Goal: Information Seeking & Learning: Learn about a topic

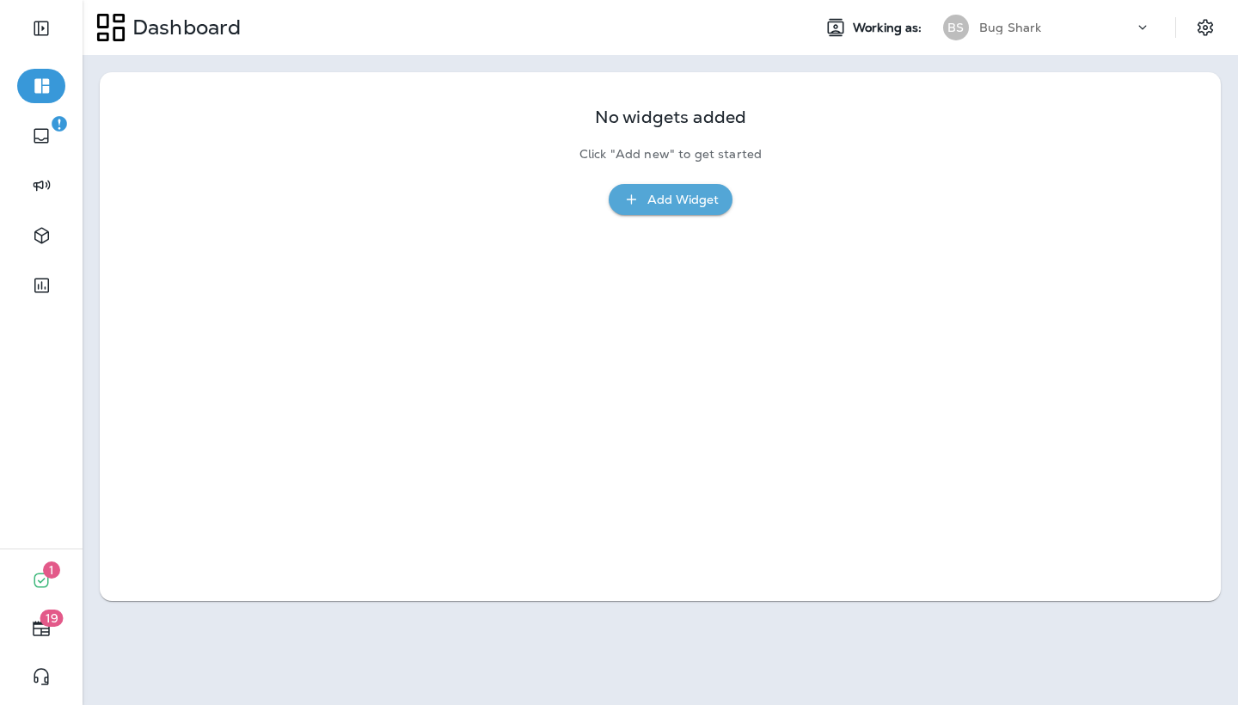
click at [1008, 25] on p "Bug Shark" at bounding box center [1010, 28] width 62 height 14
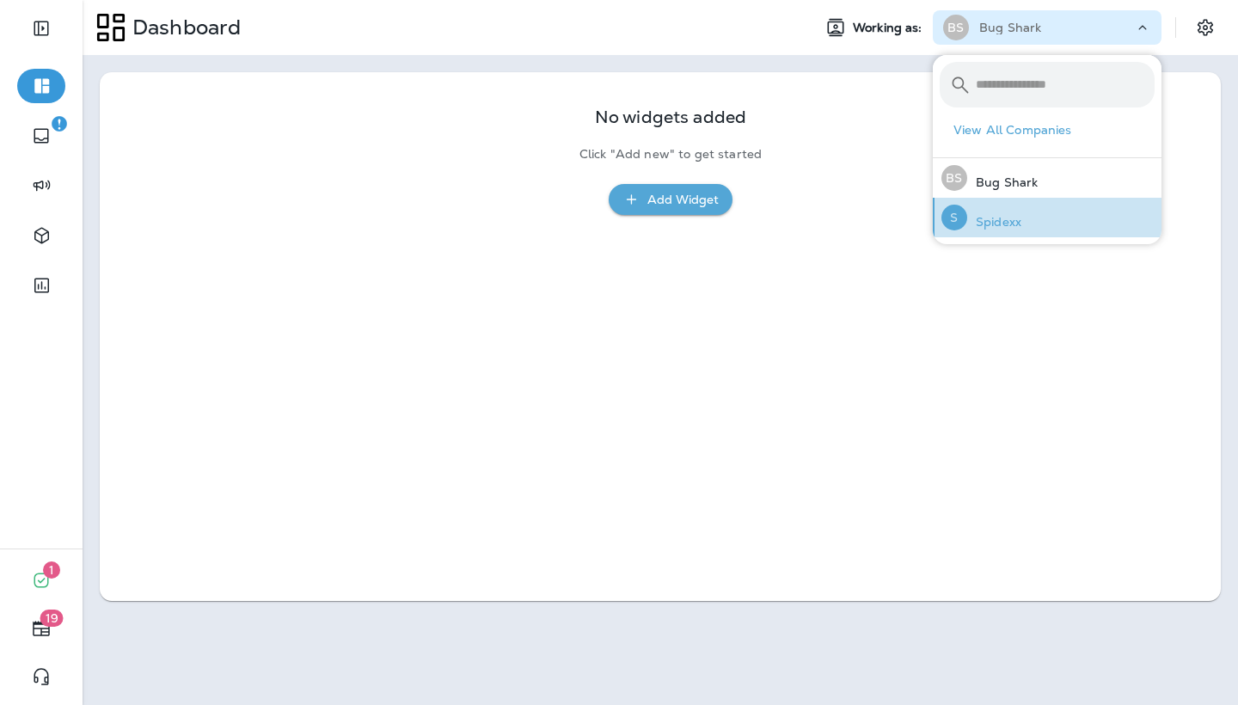
click at [990, 225] on p "Spidexx" at bounding box center [994, 222] width 54 height 14
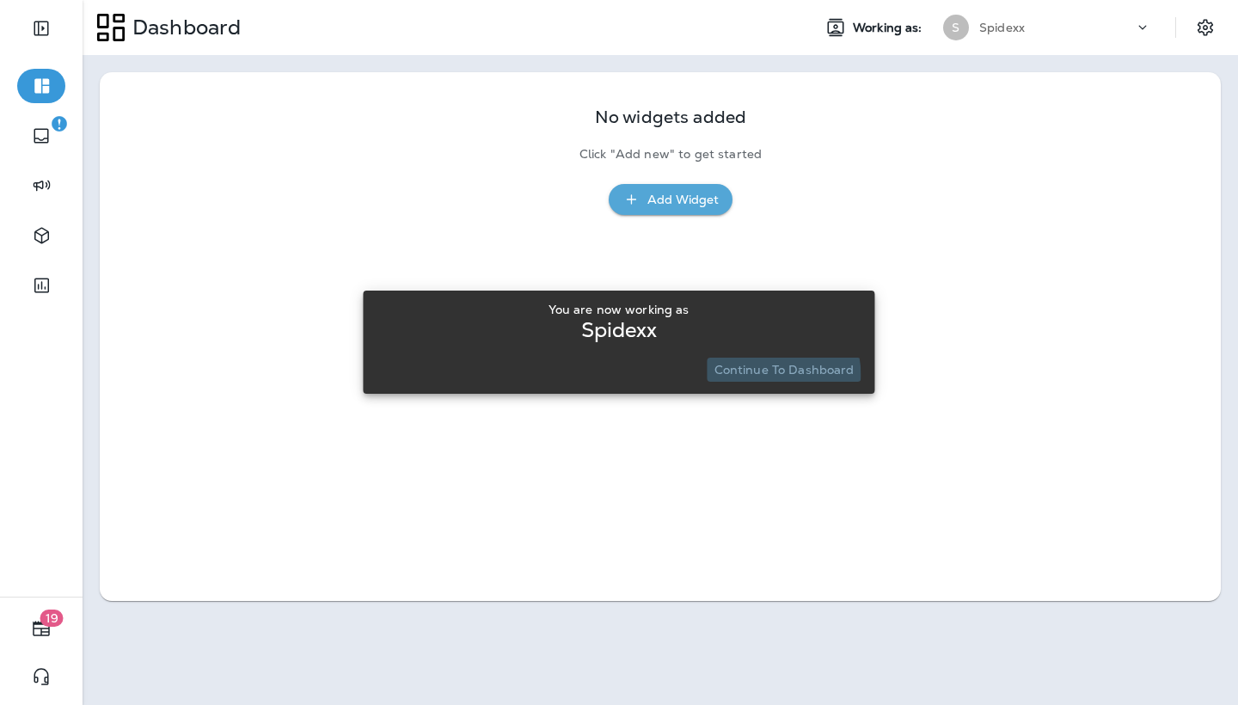
click at [765, 375] on p "Continue to Dashboard" at bounding box center [784, 370] width 140 height 14
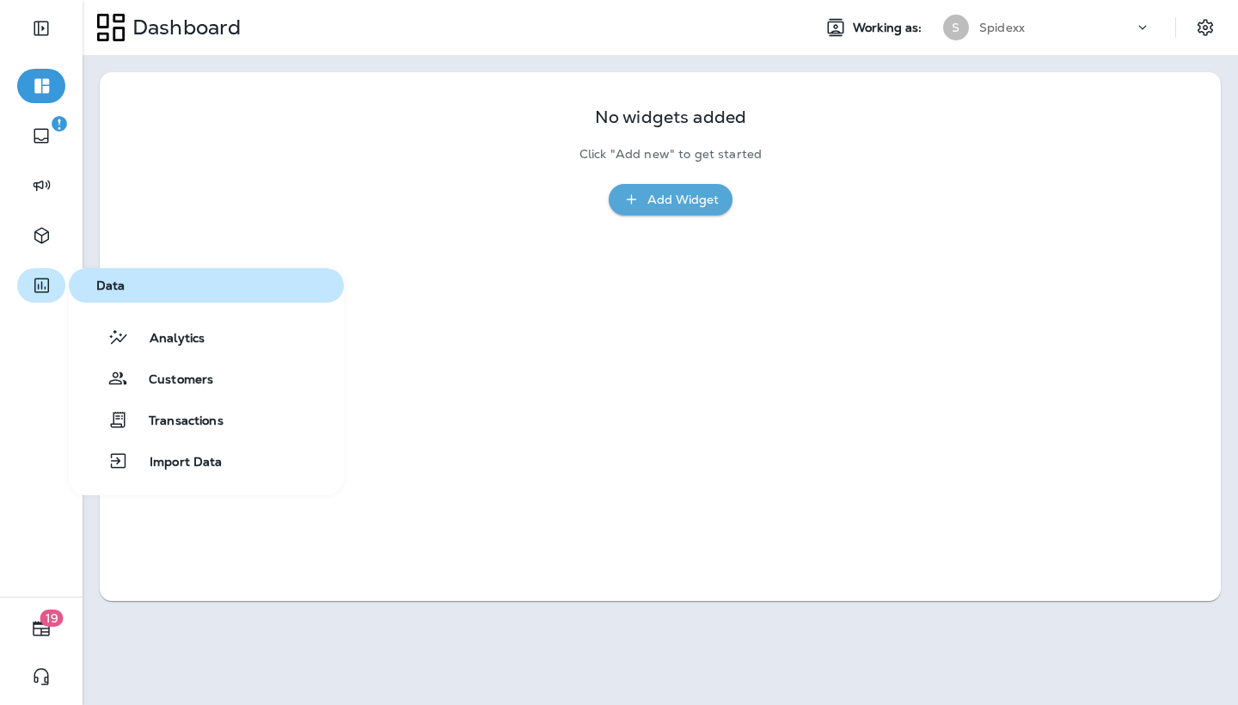
click at [33, 293] on icon "button" at bounding box center [41, 285] width 21 height 21
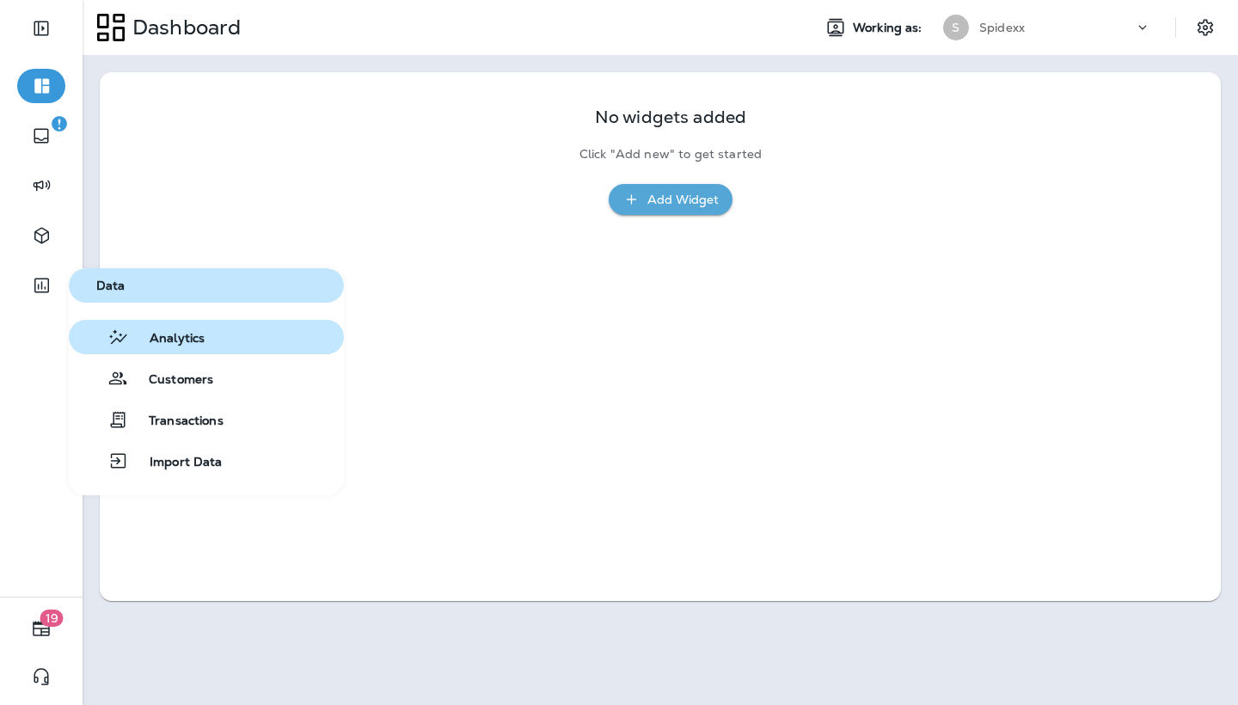
click at [223, 337] on button "Analytics" at bounding box center [206, 337] width 275 height 34
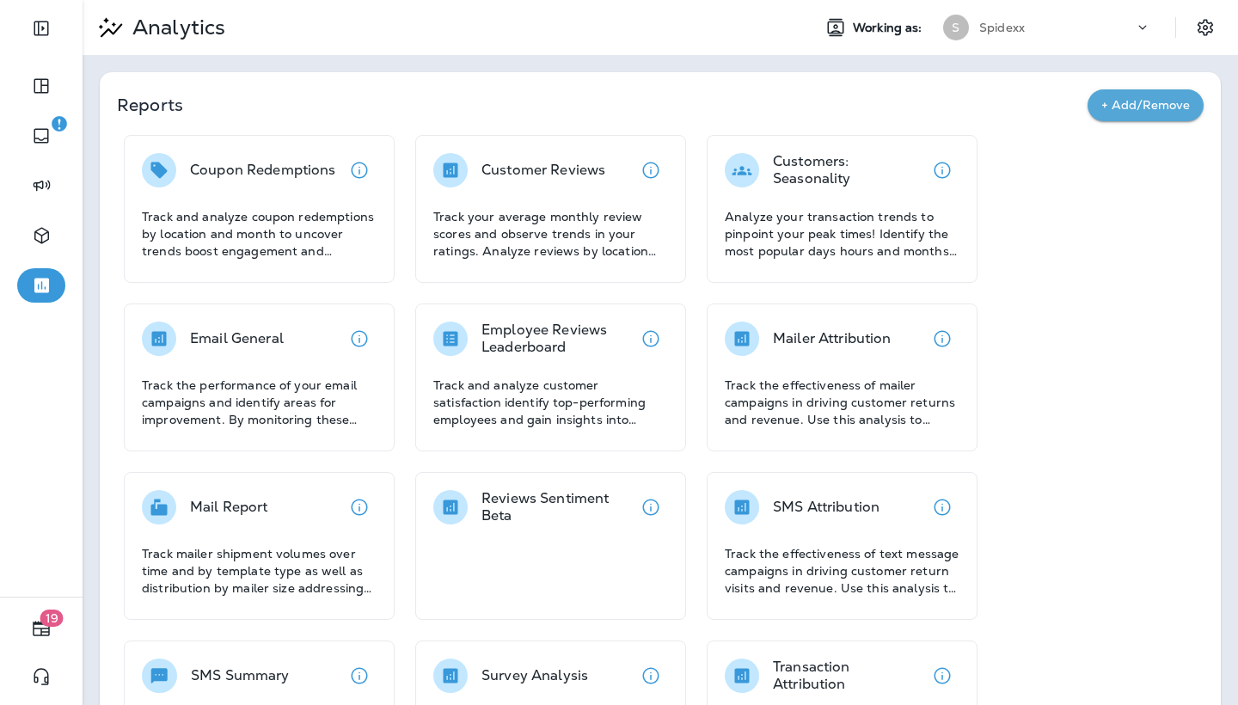
click at [223, 337] on p "Email General" at bounding box center [237, 338] width 94 height 17
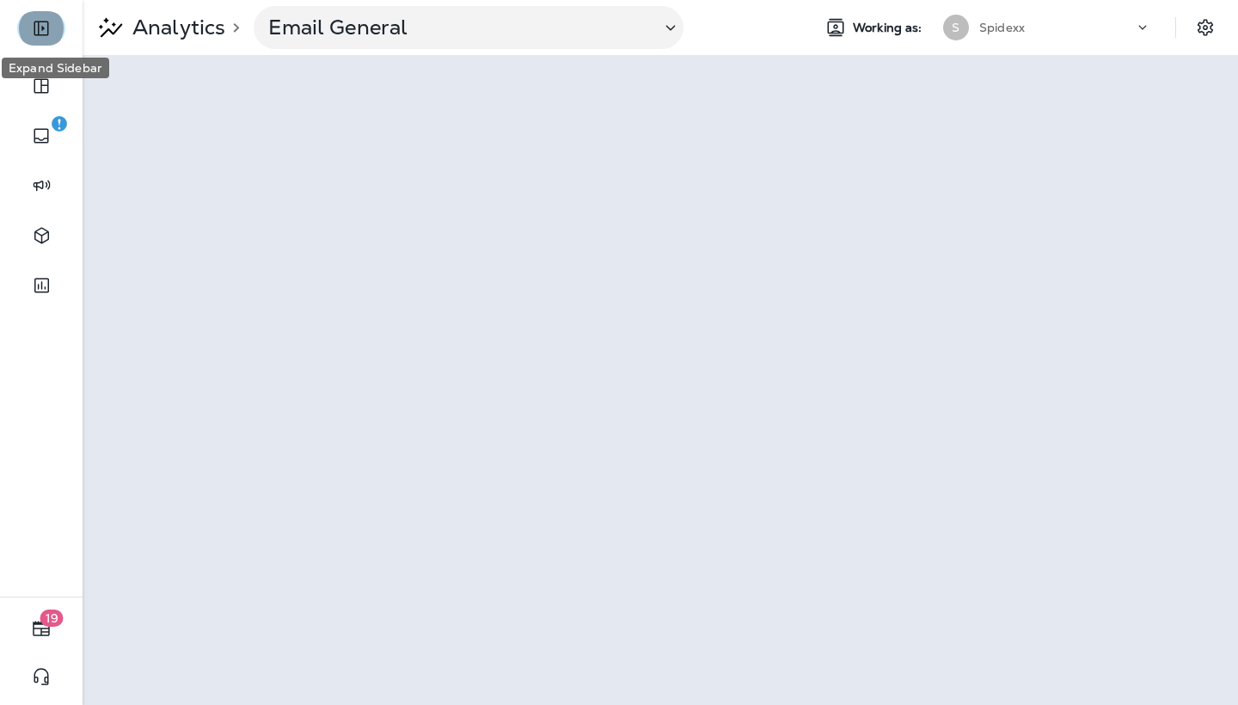
click at [45, 34] on icon "Expand Sidebar" at bounding box center [41, 28] width 21 height 21
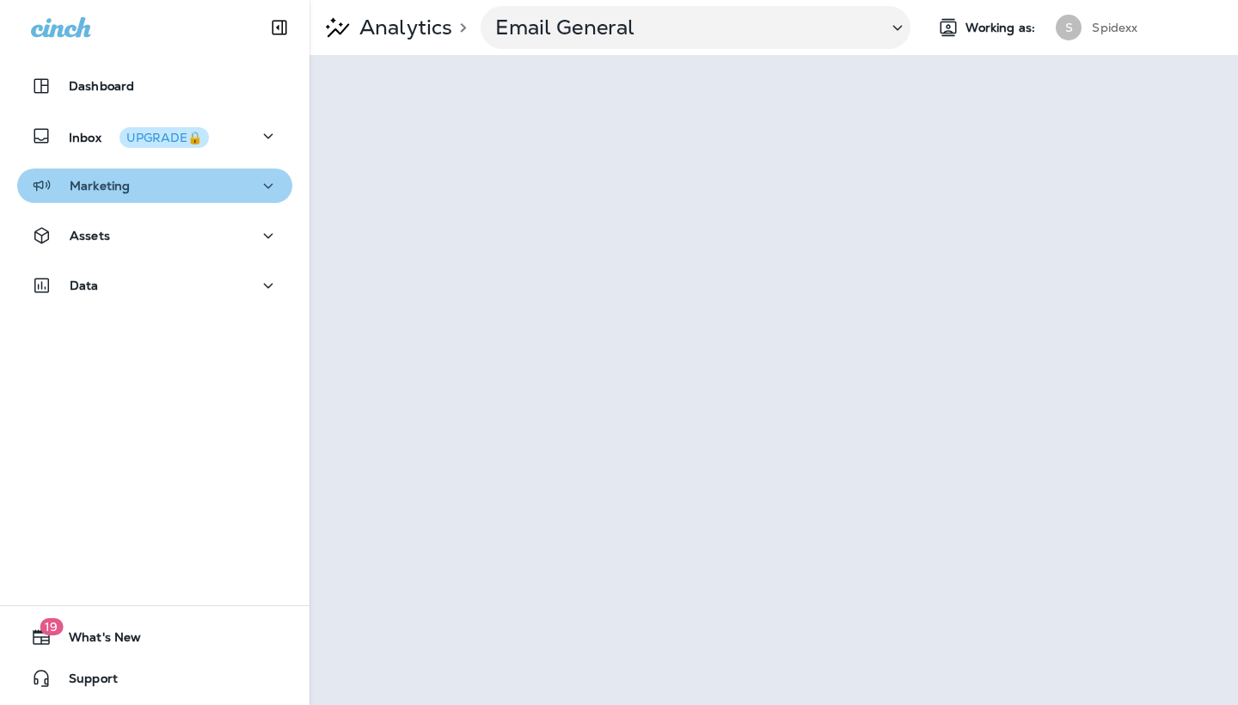
click at [162, 174] on button "Marketing" at bounding box center [154, 185] width 275 height 34
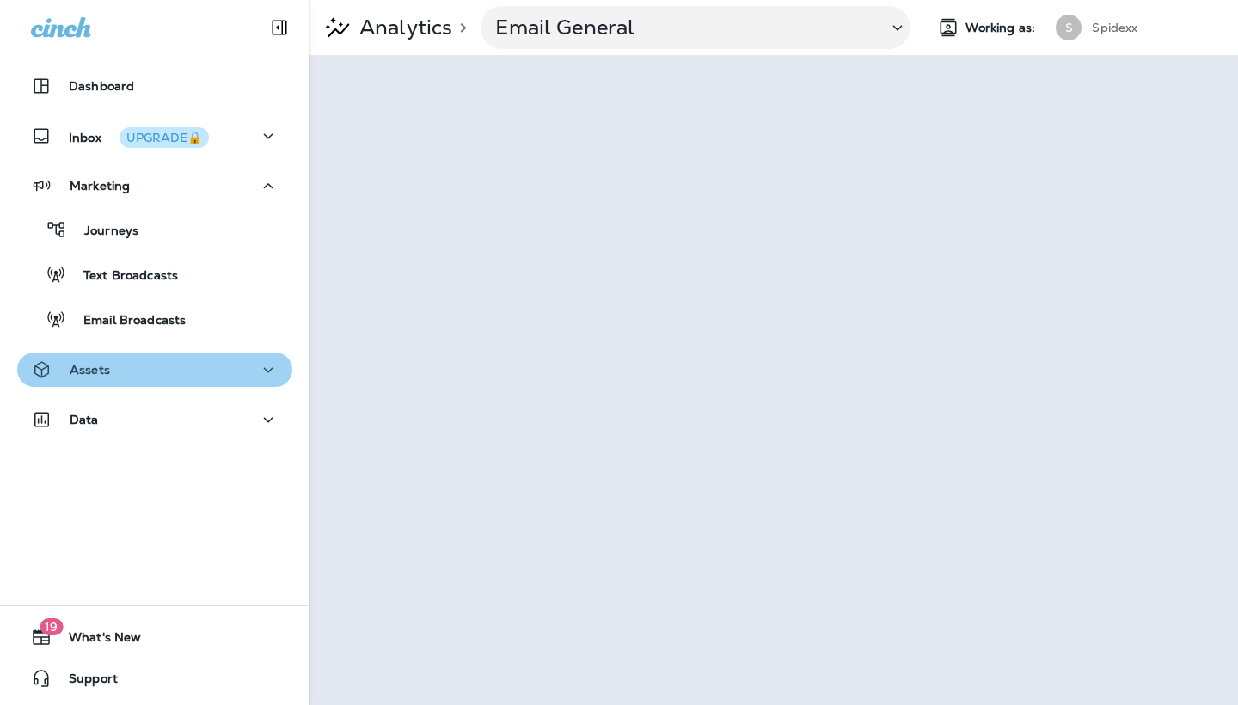
click at [156, 360] on div "Assets" at bounding box center [155, 369] width 248 height 21
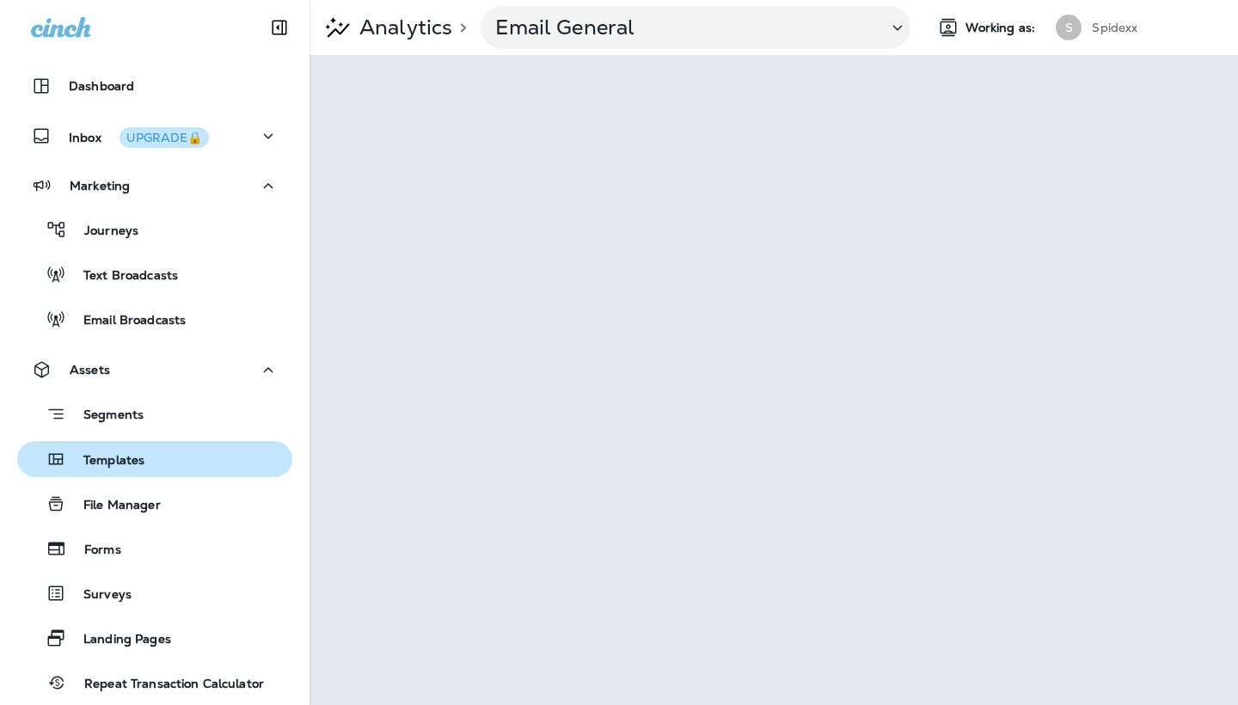
click at [152, 460] on div "Templates" at bounding box center [154, 459] width 261 height 26
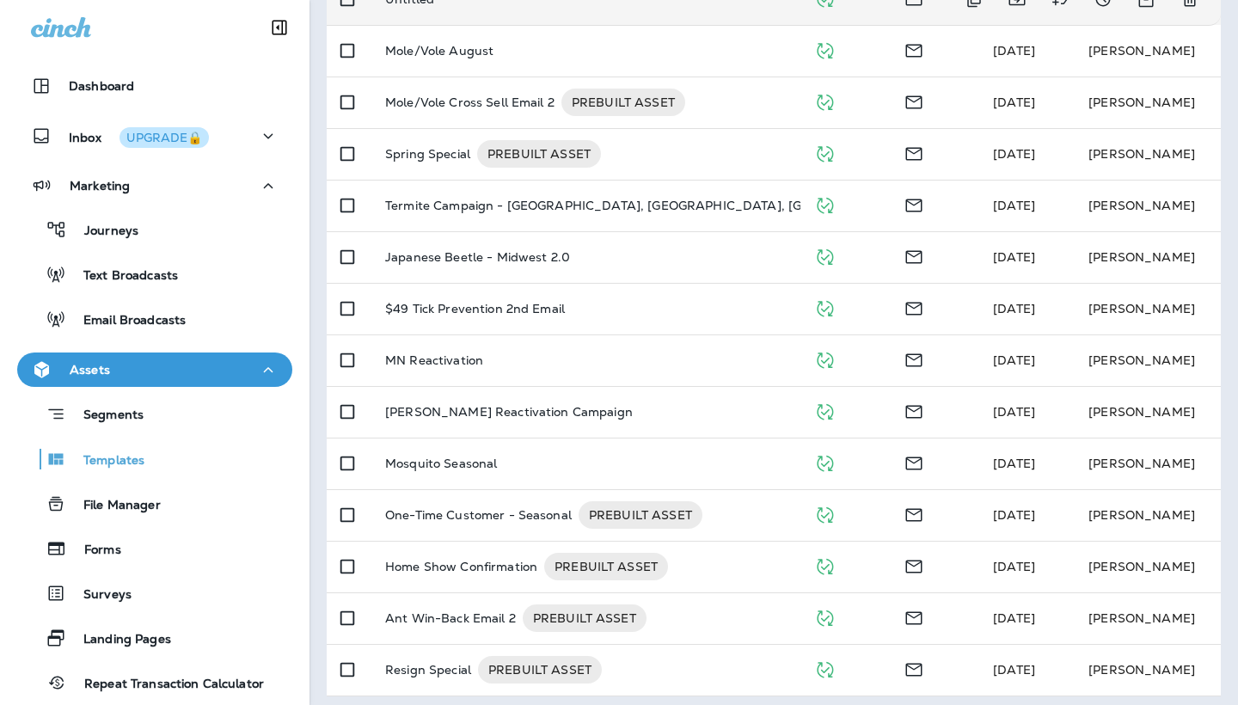
scroll to position [713, 0]
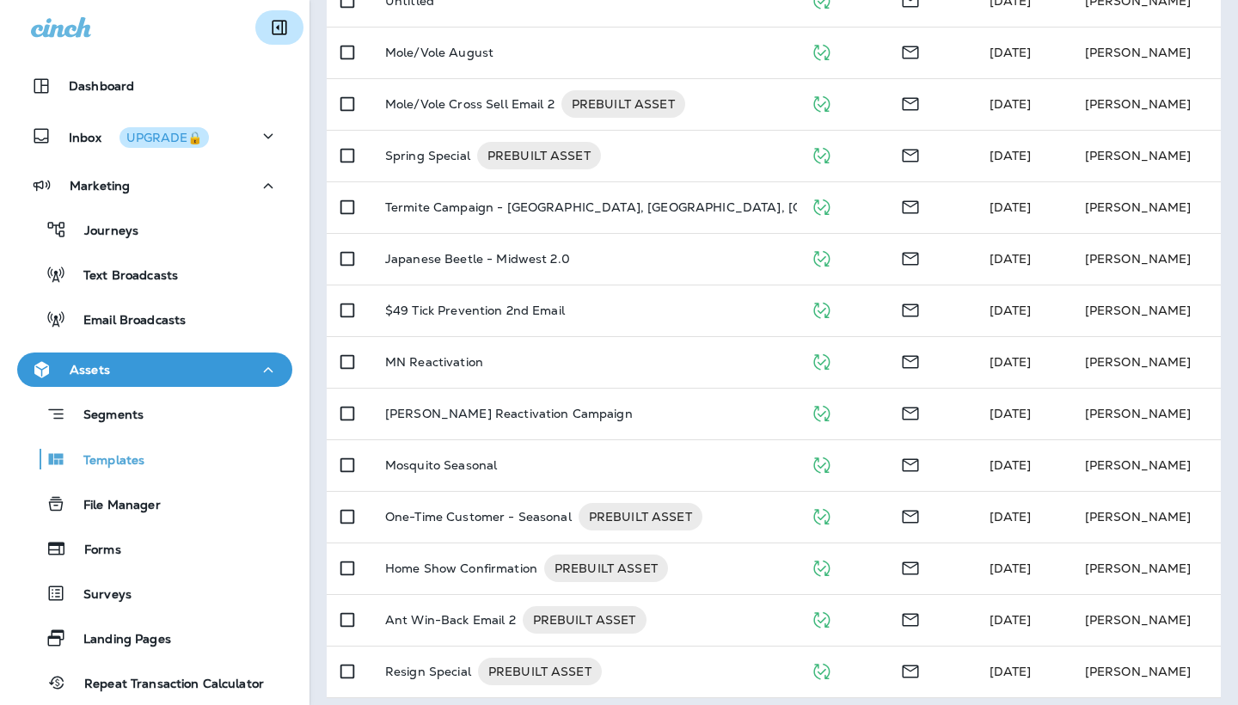
click at [274, 36] on icon "Collapse Sidebar" at bounding box center [279, 27] width 21 height 21
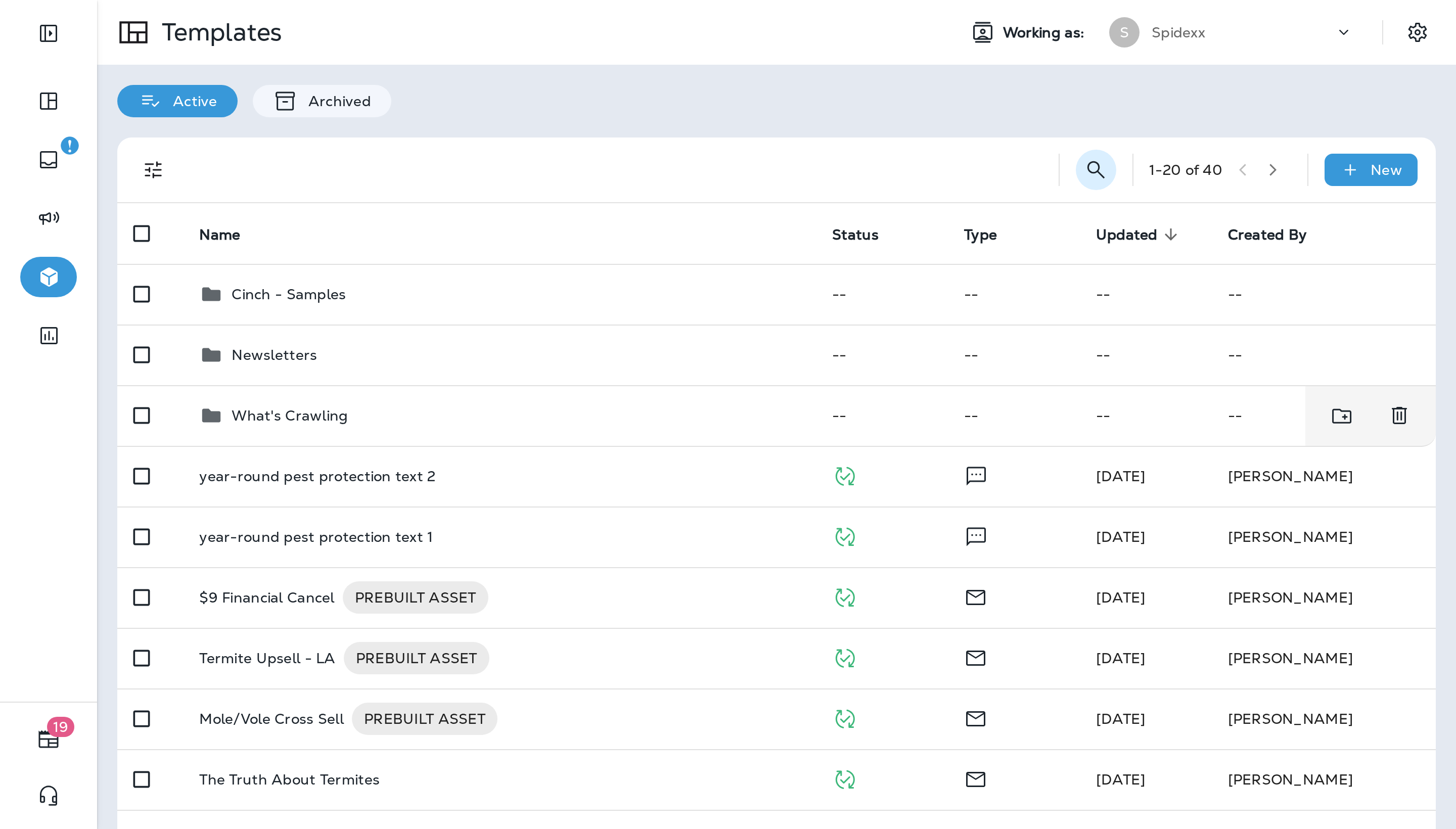
scroll to position [0, 0]
click at [552, 85] on icon "Search Templates" at bounding box center [548, 85] width 12 height 12
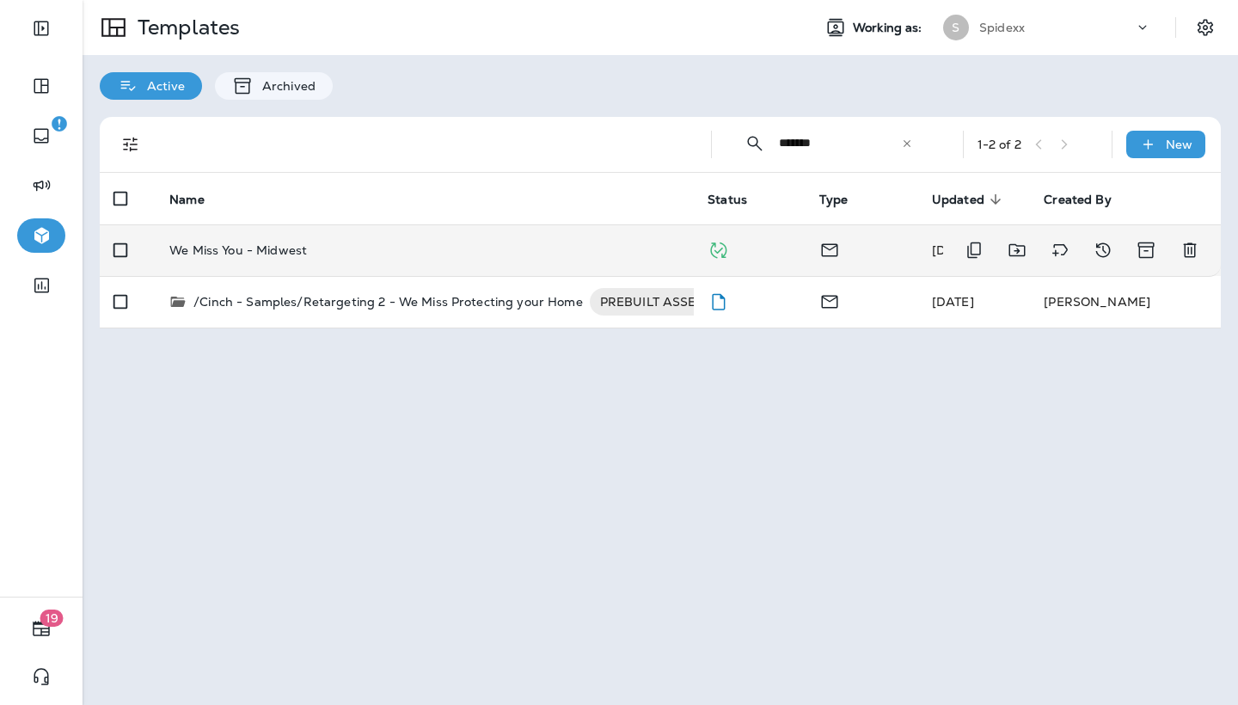
type input "*******"
click at [588, 243] on div "We Miss You - Midwest" at bounding box center [424, 250] width 511 height 14
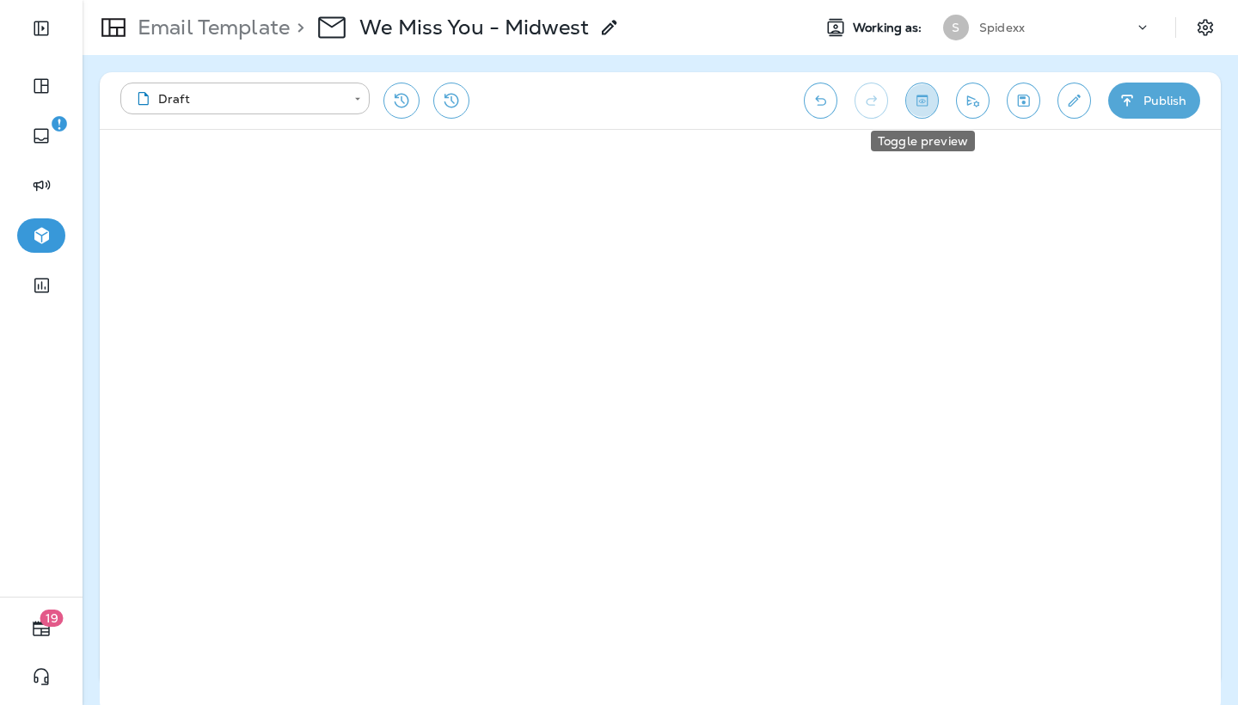
click at [928, 101] on icon "Toggle preview" at bounding box center [922, 100] width 18 height 17
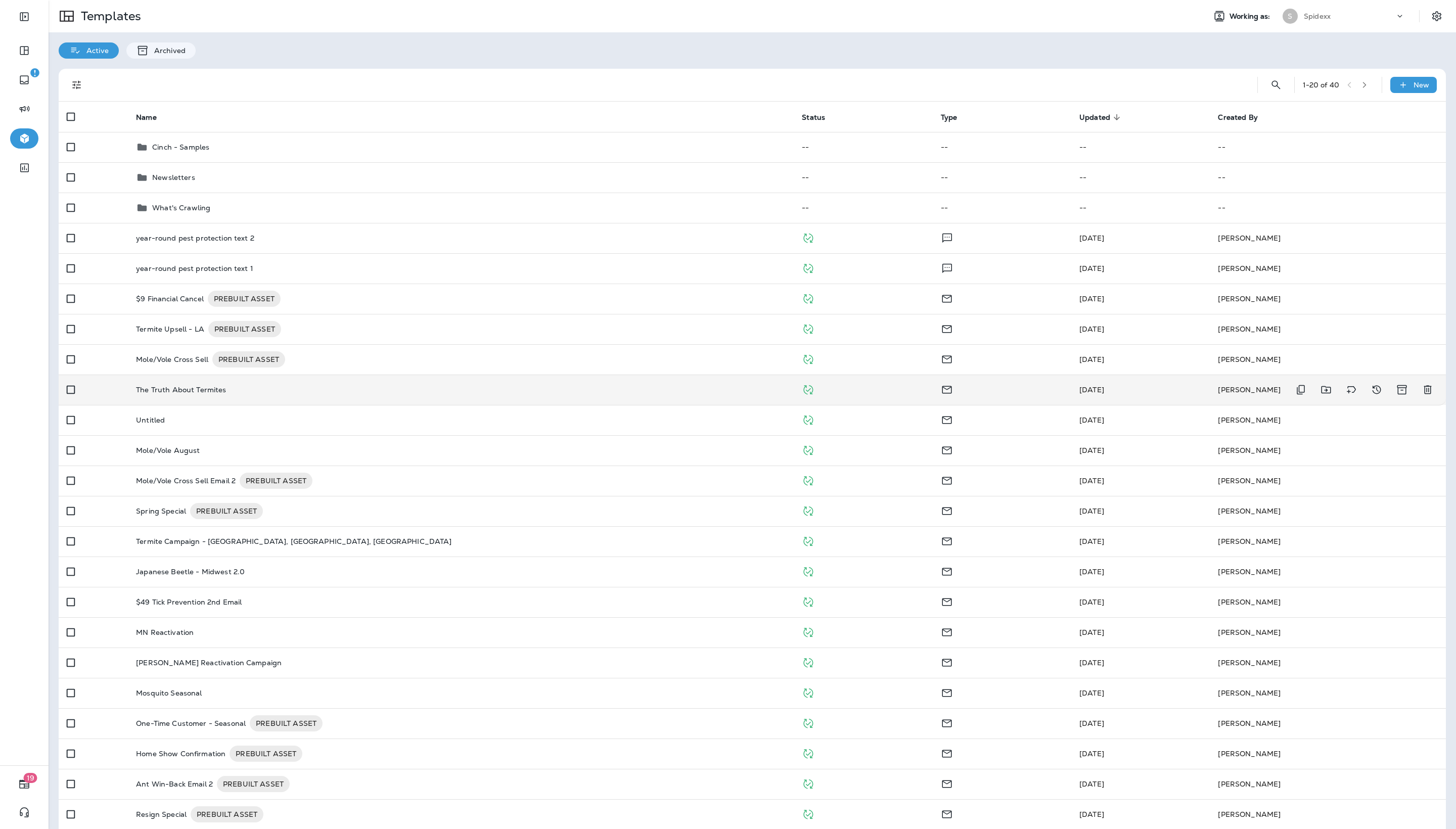
click at [363, 394] on div "The Truth About Termites" at bounding box center [461, 390] width 649 height 8
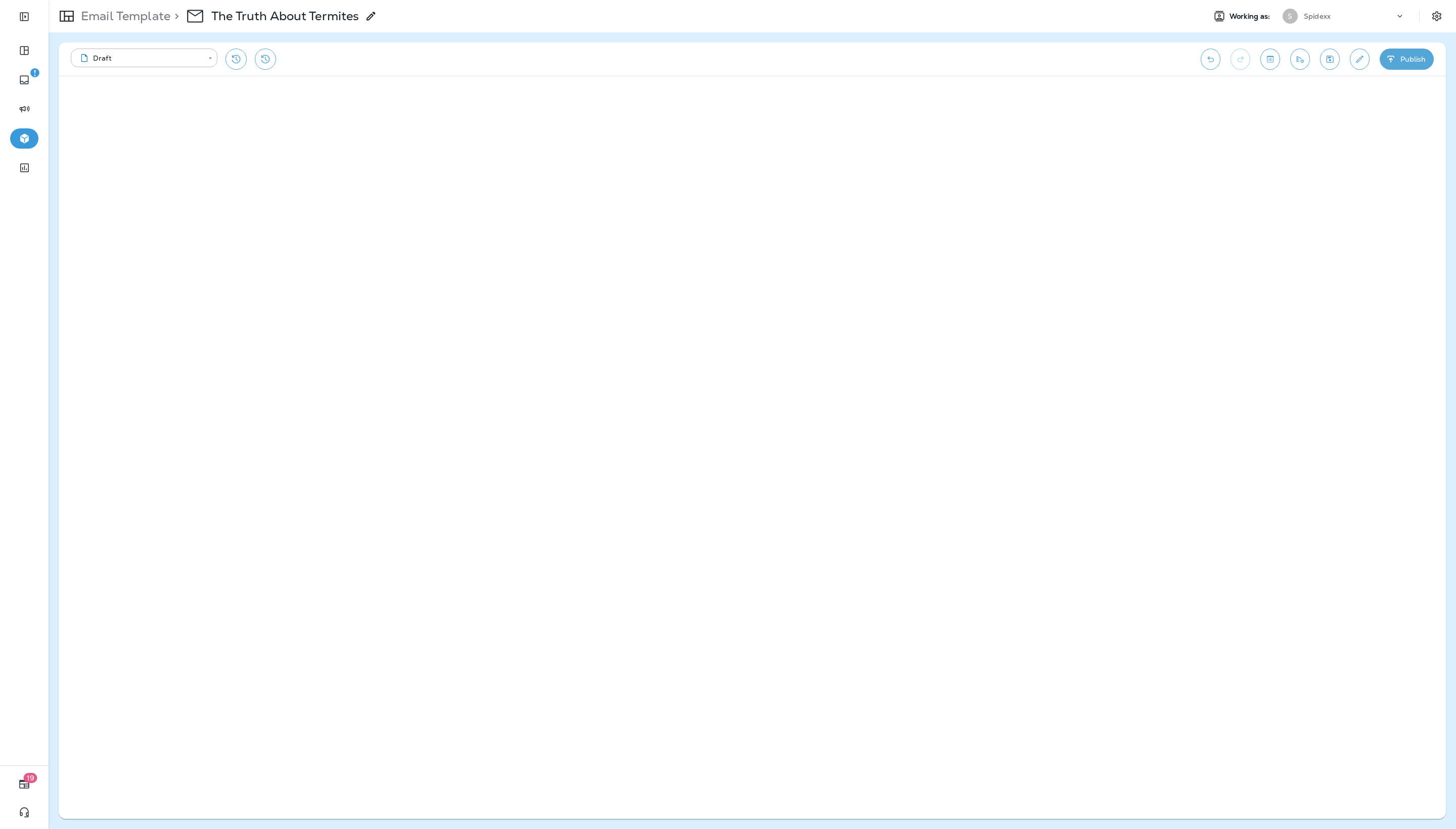
click at [728, 59] on div "**********" at bounding box center [752, 59] width 1387 height 34
click at [728, 59] on icon "Toggle preview" at bounding box center [1270, 59] width 11 height 10
click at [110, 17] on p "Email Template" at bounding box center [124, 16] width 94 height 15
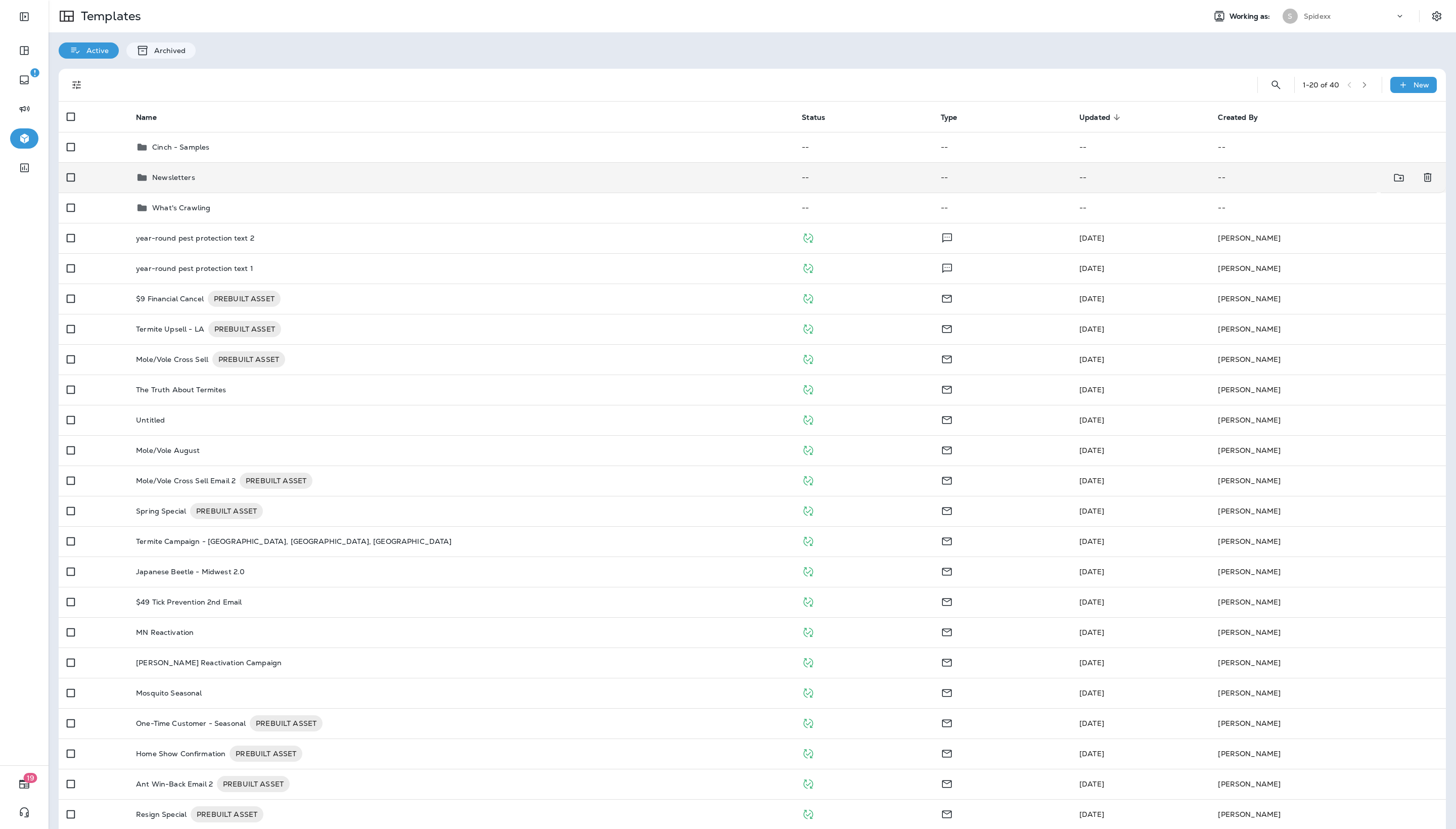
click at [301, 179] on div "Newsletters" at bounding box center [461, 177] width 649 height 12
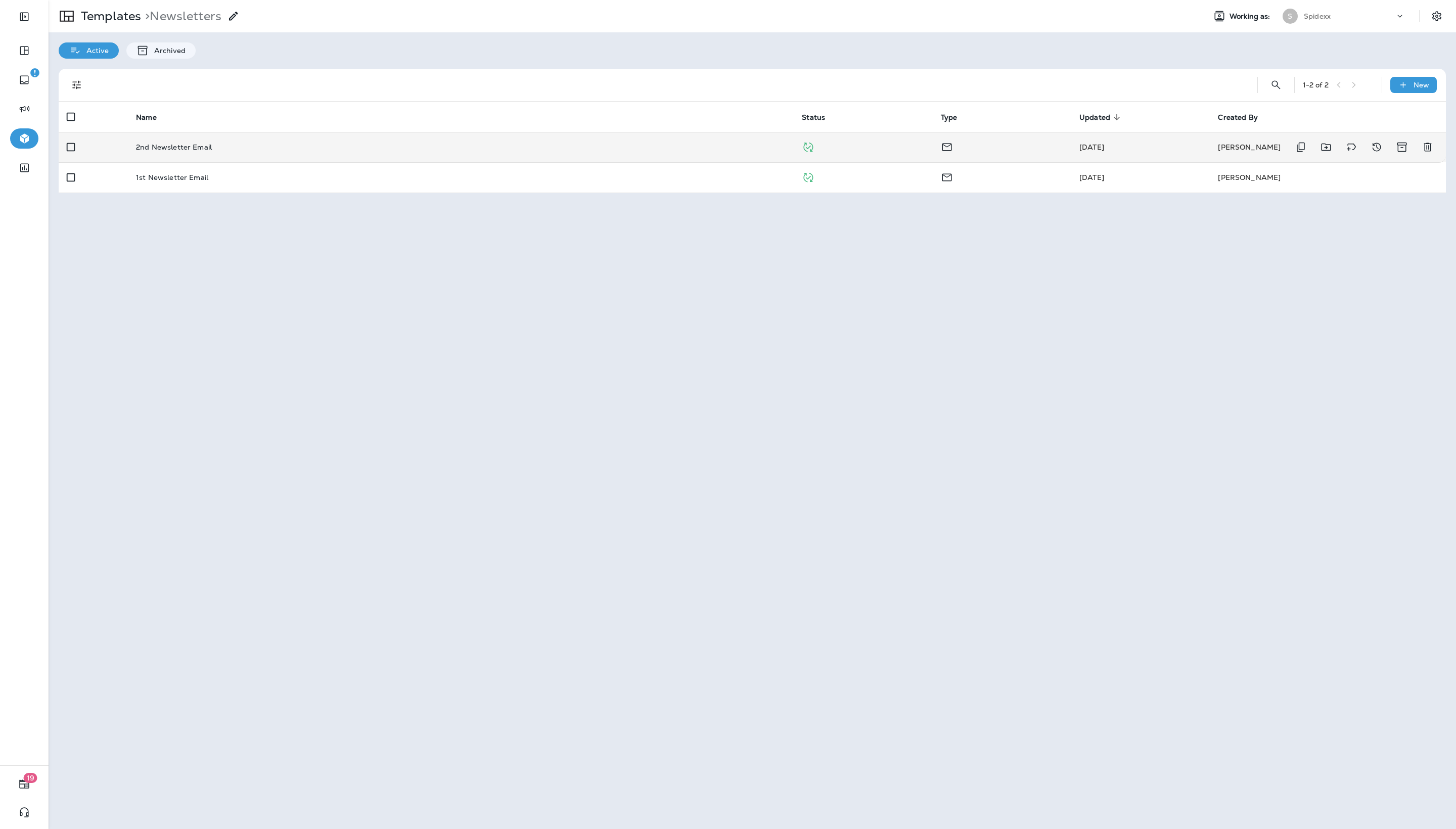
click at [298, 159] on td "2nd Newsletter Email" at bounding box center [461, 147] width 666 height 31
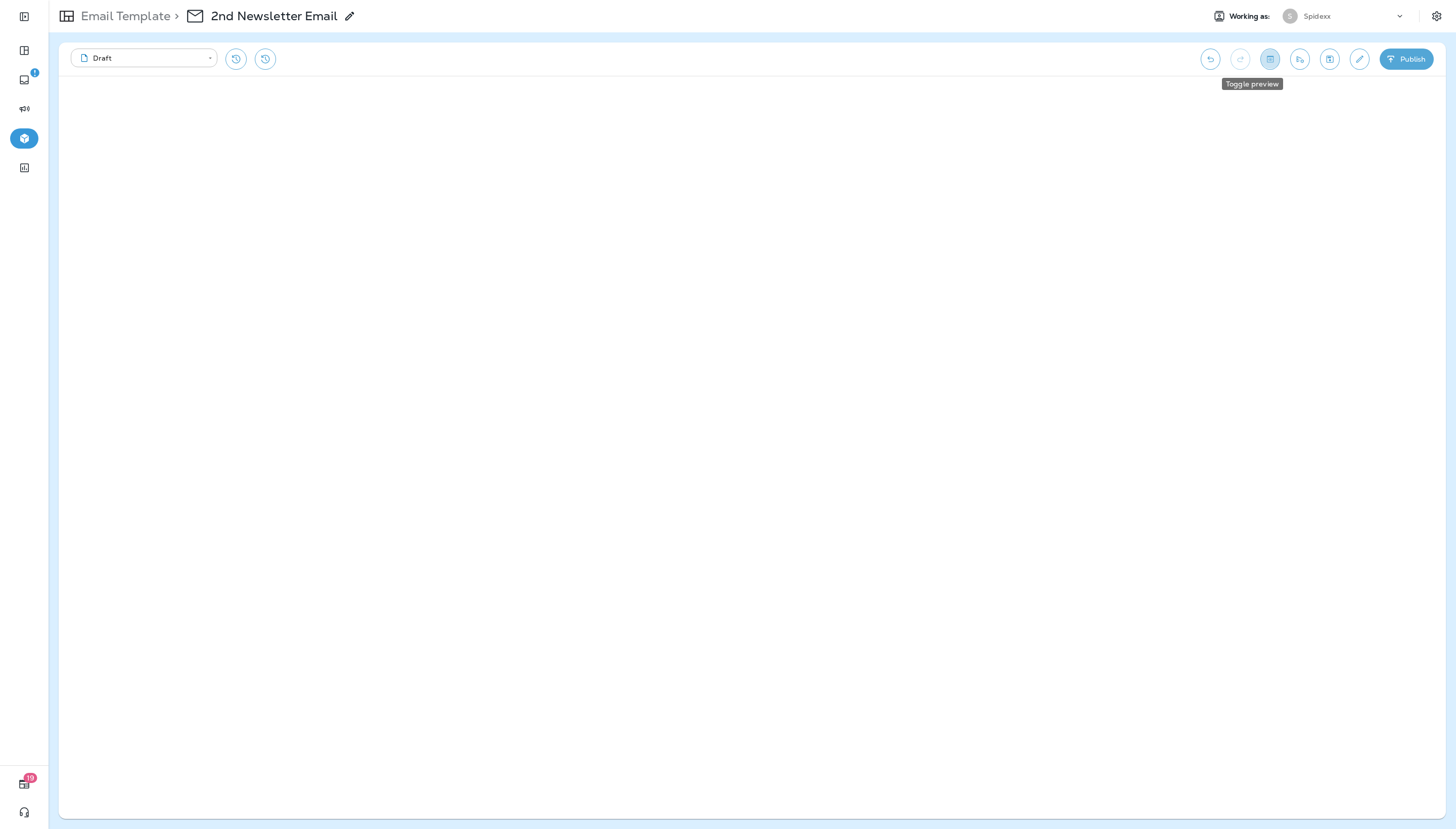
click at [728, 59] on icon "Toggle preview" at bounding box center [1270, 59] width 11 height 10
click at [125, 22] on p "Email Template" at bounding box center [124, 16] width 94 height 15
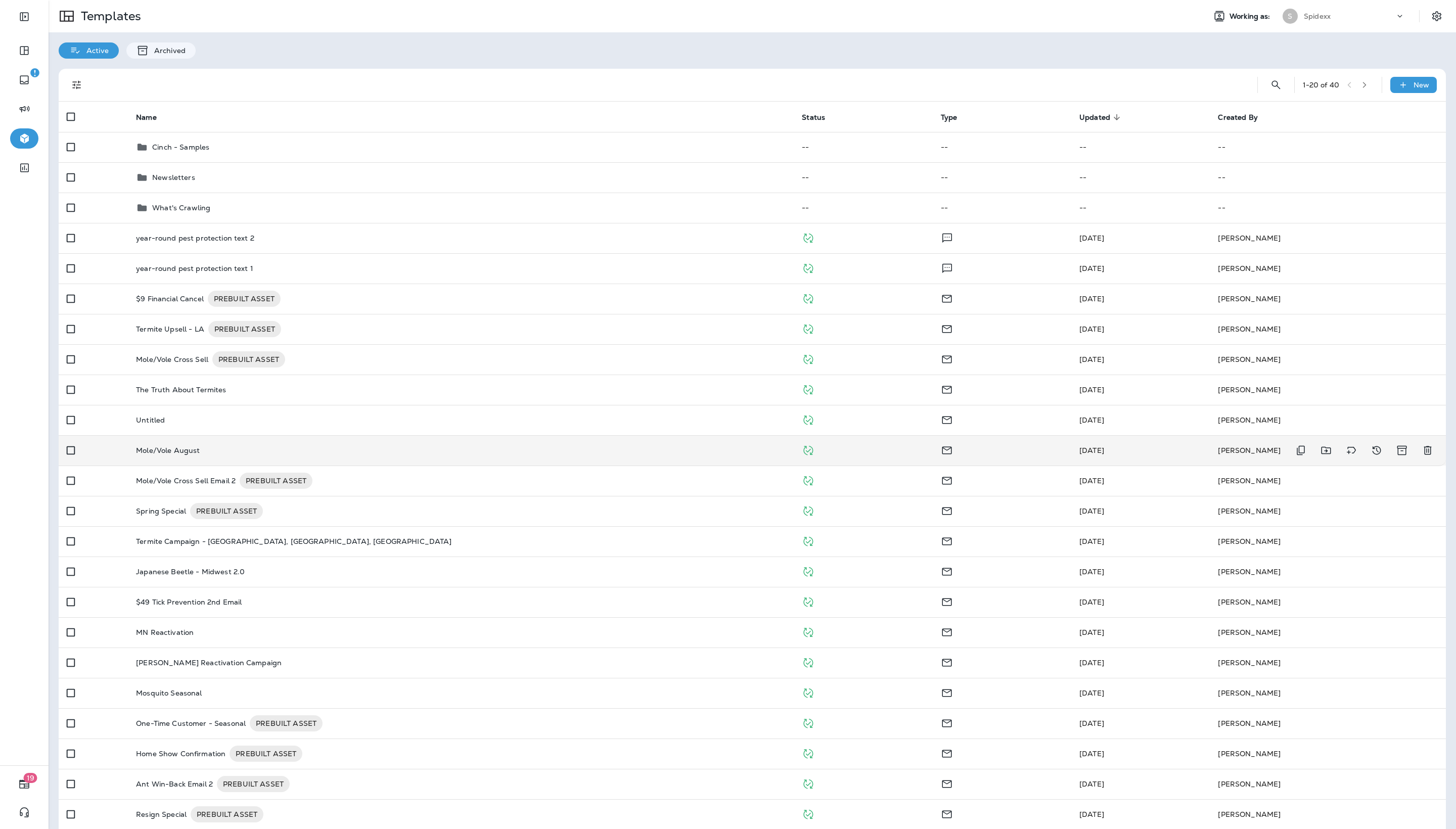
click at [269, 414] on div "Mole/Vole August" at bounding box center [461, 450] width 649 height 8
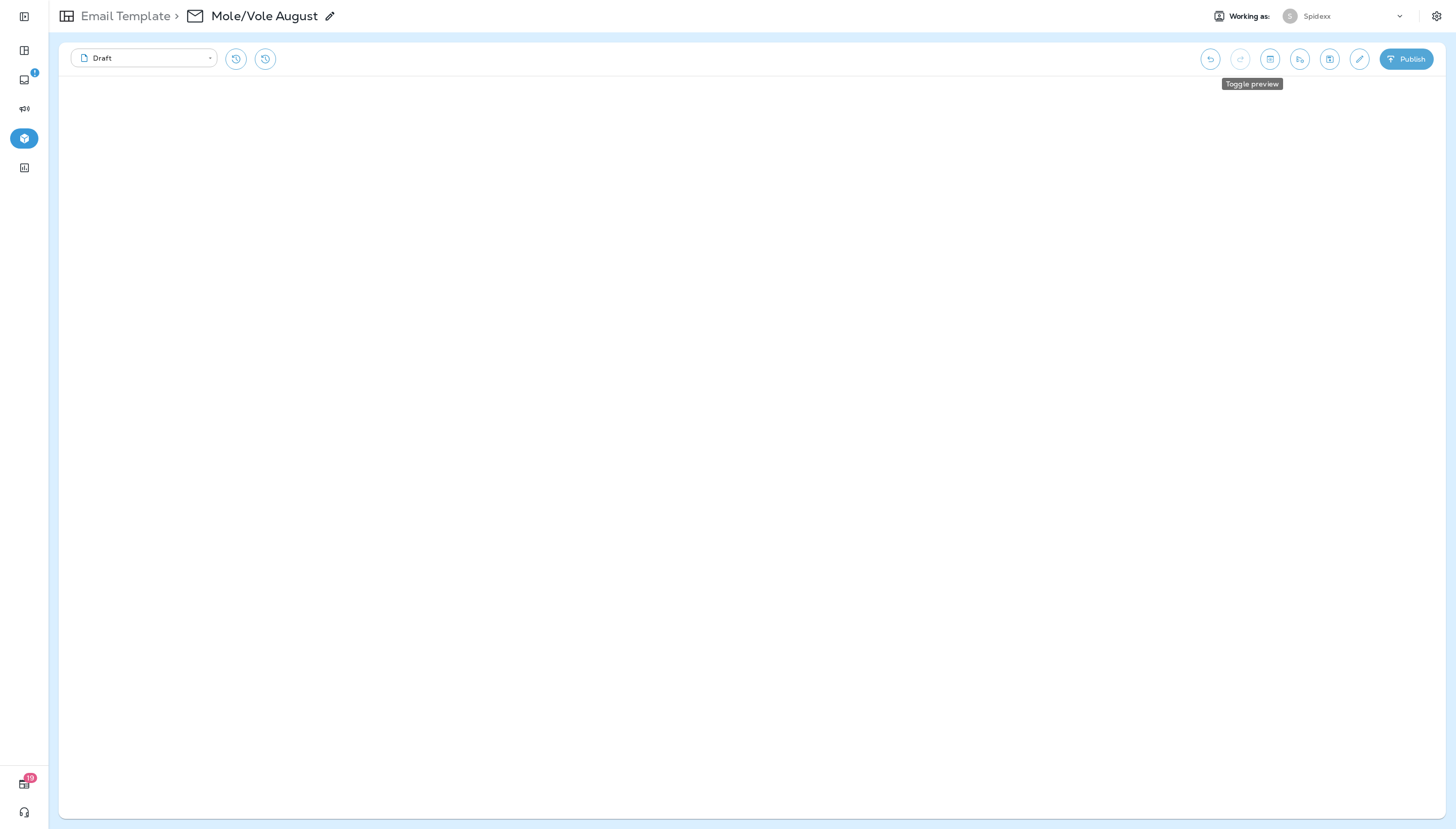
click at [728, 61] on icon "Toggle preview" at bounding box center [1270, 59] width 6 height 6
